Goal: Transaction & Acquisition: Purchase product/service

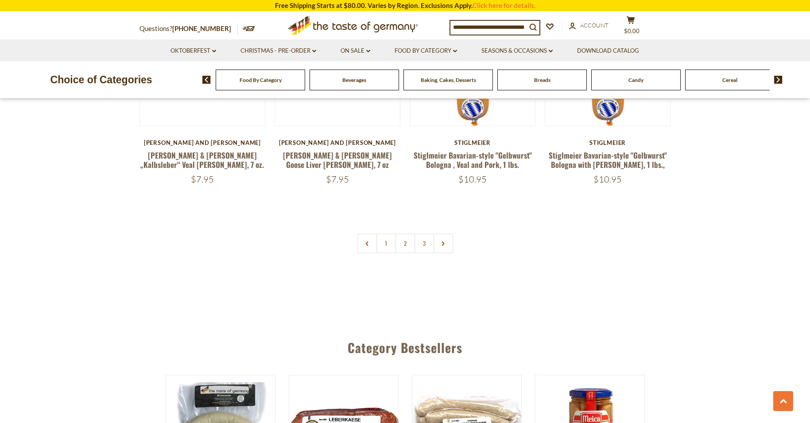
scroll to position [2168, 0]
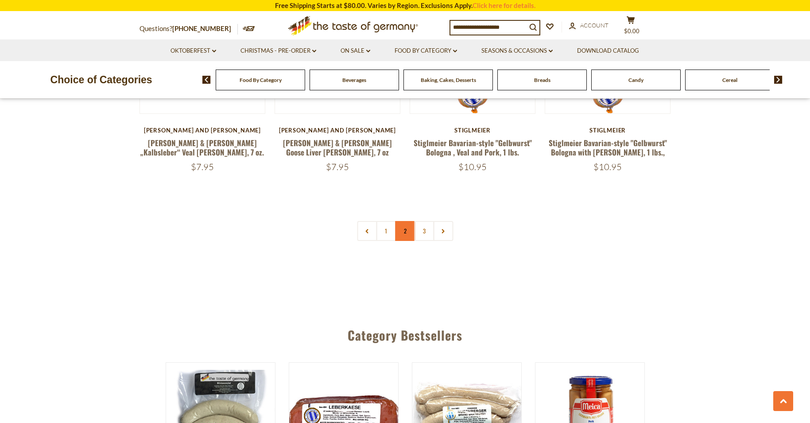
click at [404, 221] on link "2" at bounding box center [405, 231] width 20 height 20
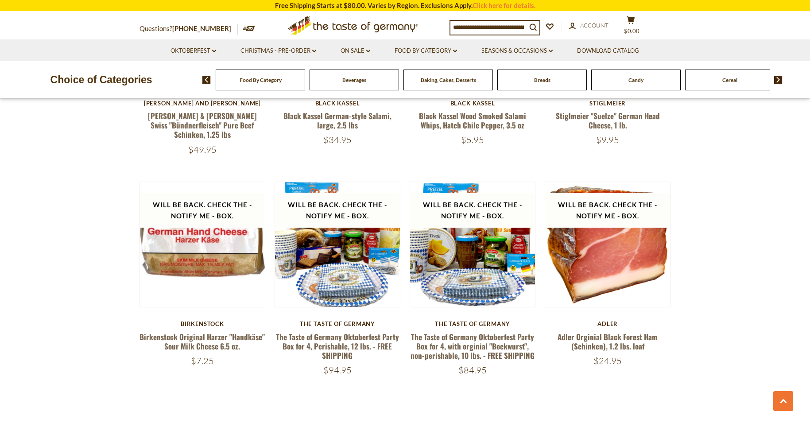
scroll to position [1993, 0]
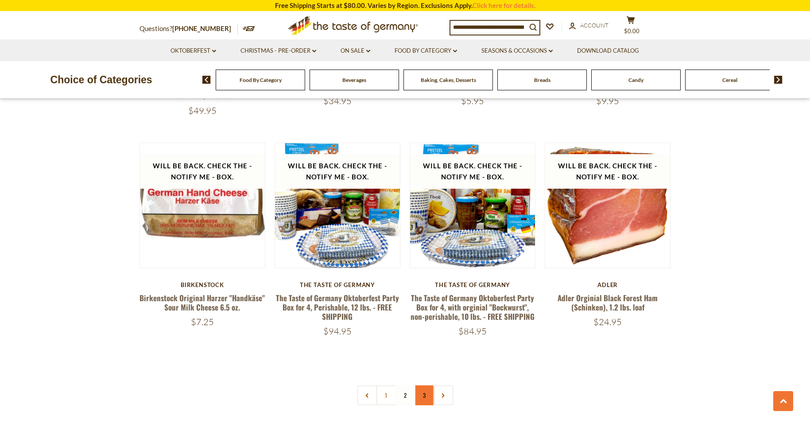
click at [426, 386] on link "3" at bounding box center [424, 396] width 20 height 20
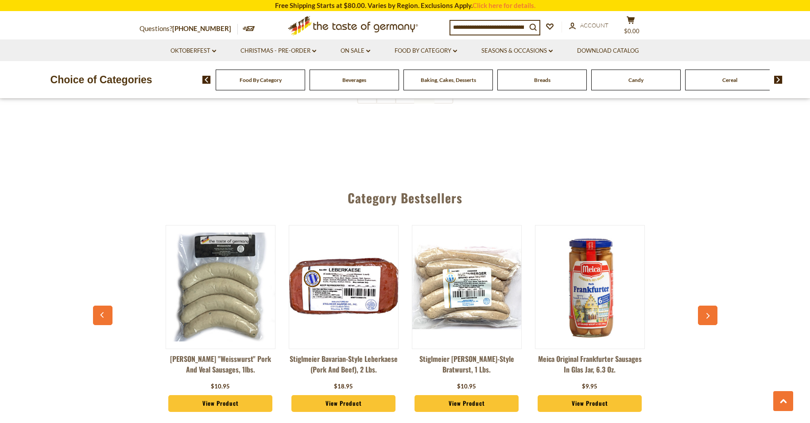
scroll to position [707, 0]
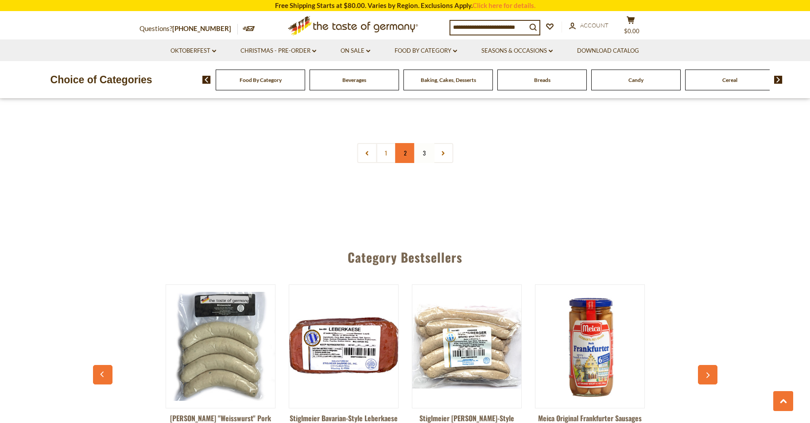
click at [406, 154] on link "2" at bounding box center [405, 153] width 20 height 20
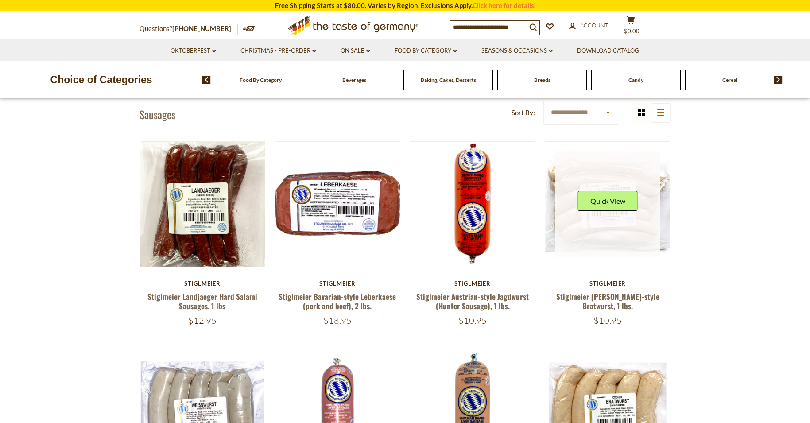
scroll to position [275, 0]
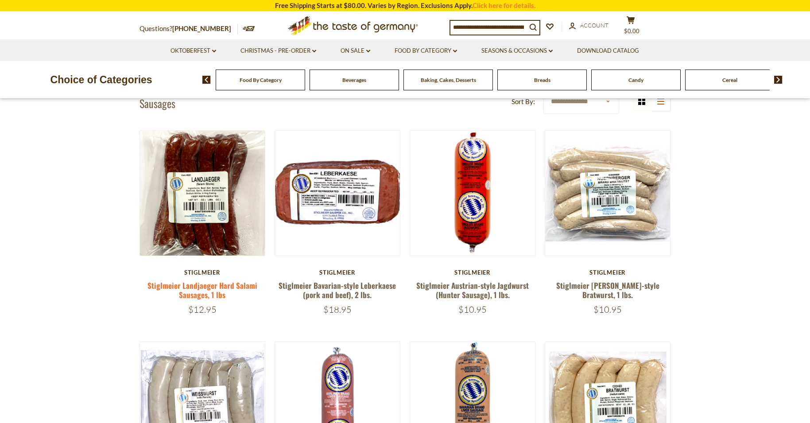
click at [196, 288] on link "Stiglmeier Landjaeger Hard Salami Sausages, 1 lbs" at bounding box center [203, 290] width 110 height 20
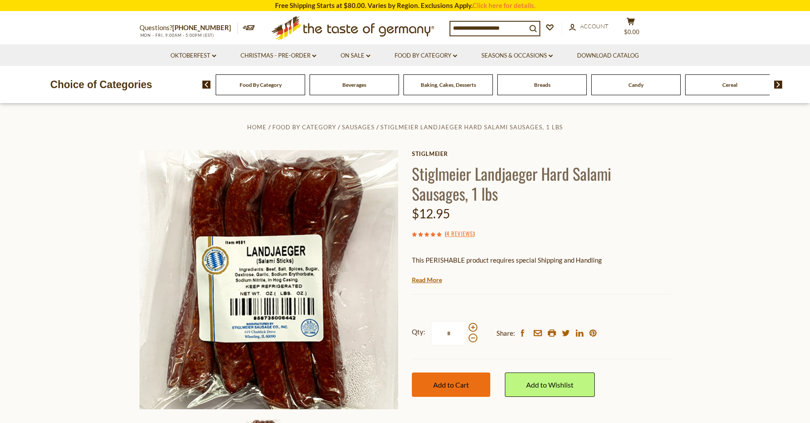
click at [469, 389] on button "Add to Cart" at bounding box center [451, 385] width 78 height 24
click at [635, 22] on icon "cart" at bounding box center [631, 22] width 8 height 8
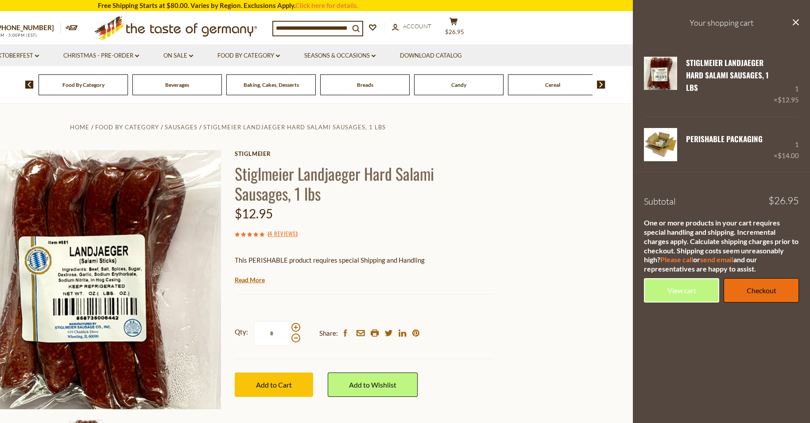
click at [763, 293] on link "Checkout" at bounding box center [761, 290] width 75 height 24
